Goal: Information Seeking & Learning: Learn about a topic

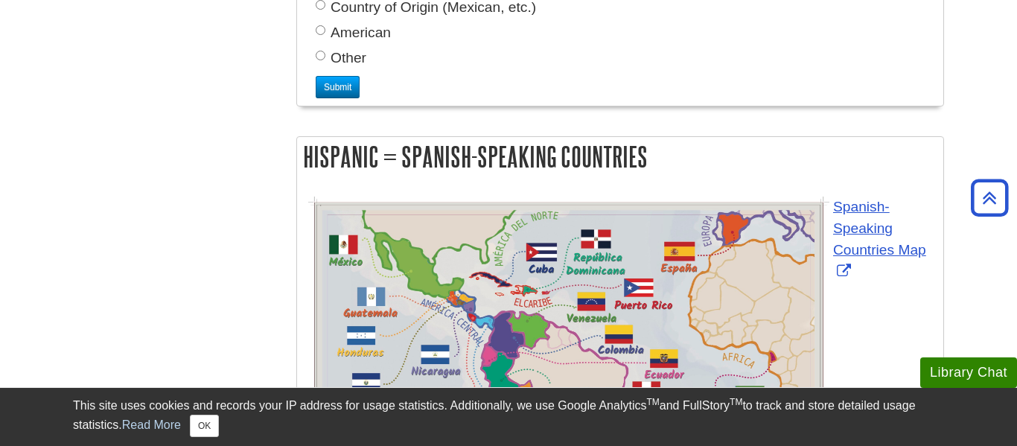
scroll to position [1825, 0]
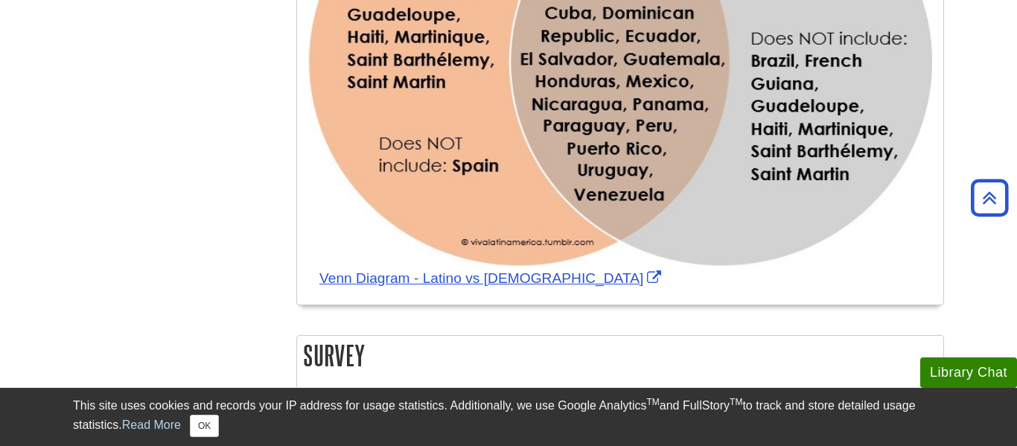
scroll to position [1309, 0]
